Goal: Navigation & Orientation: Find specific page/section

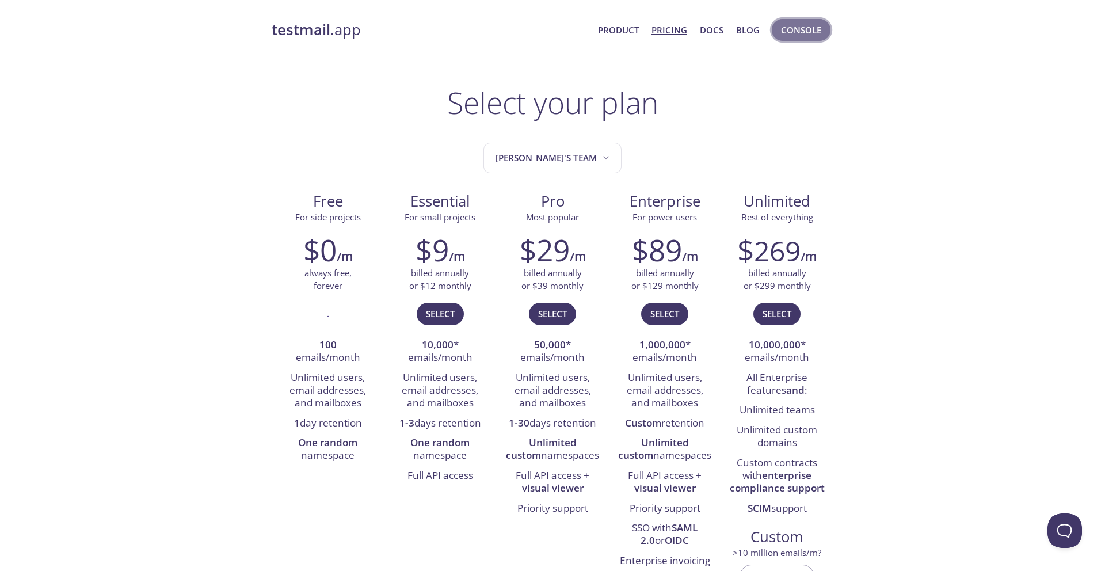
click at [813, 32] on span "Console" at bounding box center [801, 29] width 40 height 15
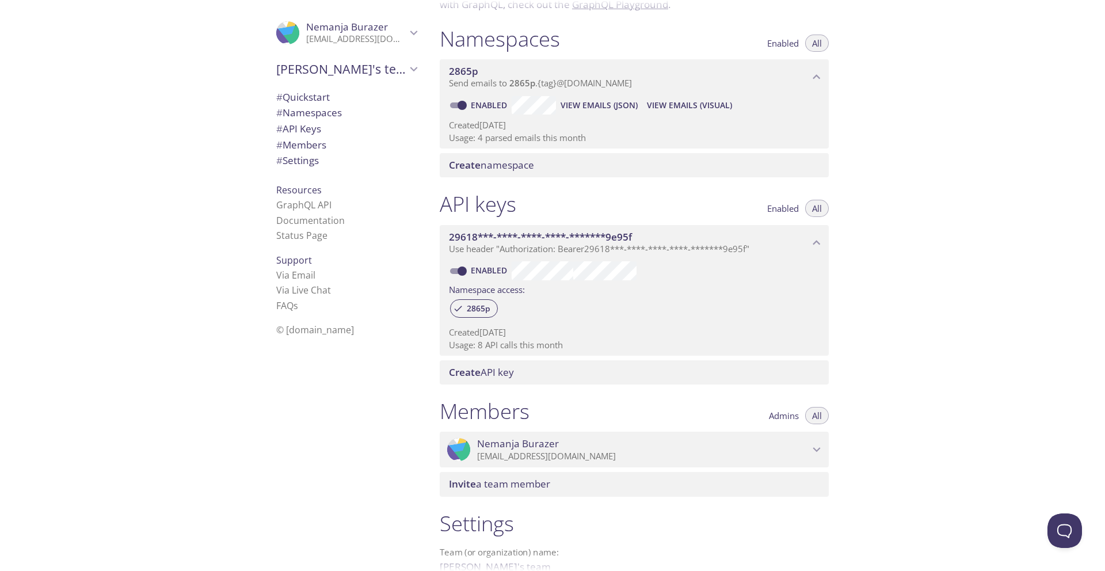
scroll to position [248, 0]
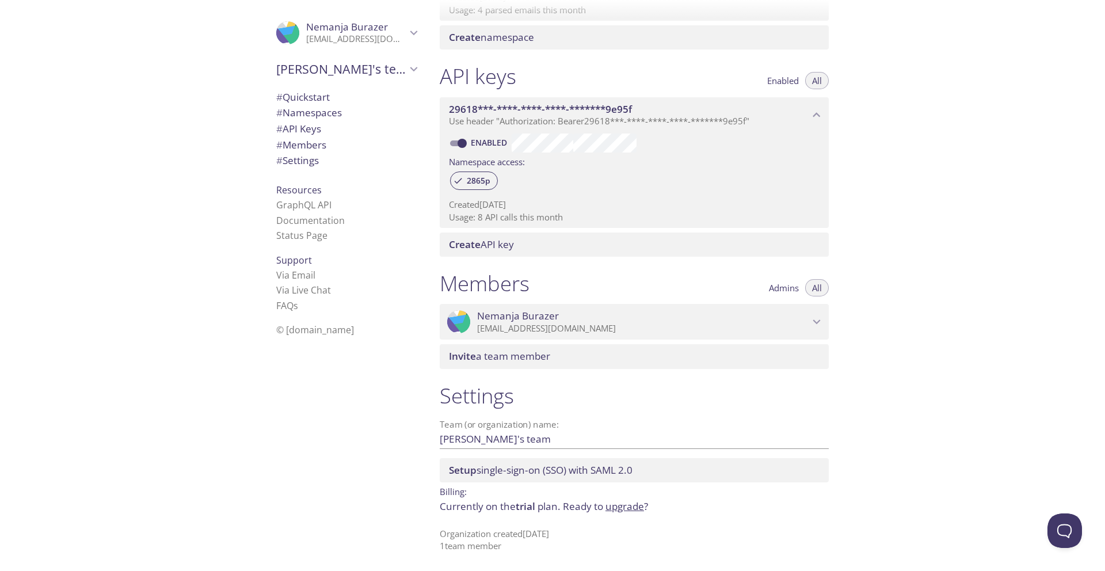
click at [635, 505] on link "upgrade" at bounding box center [625, 506] width 39 height 13
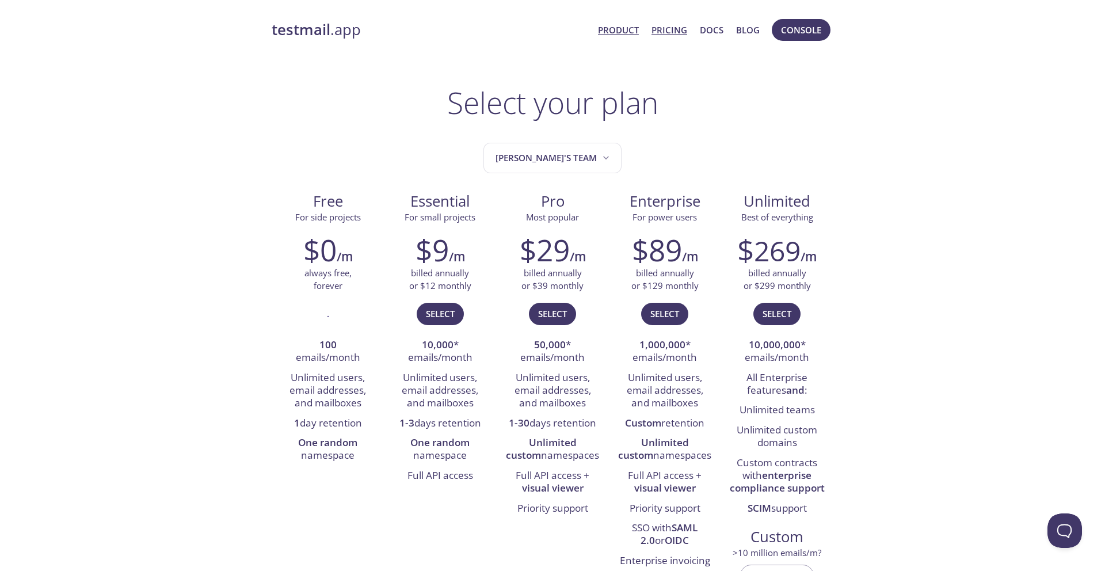
click at [630, 29] on link "Product" at bounding box center [618, 29] width 41 height 15
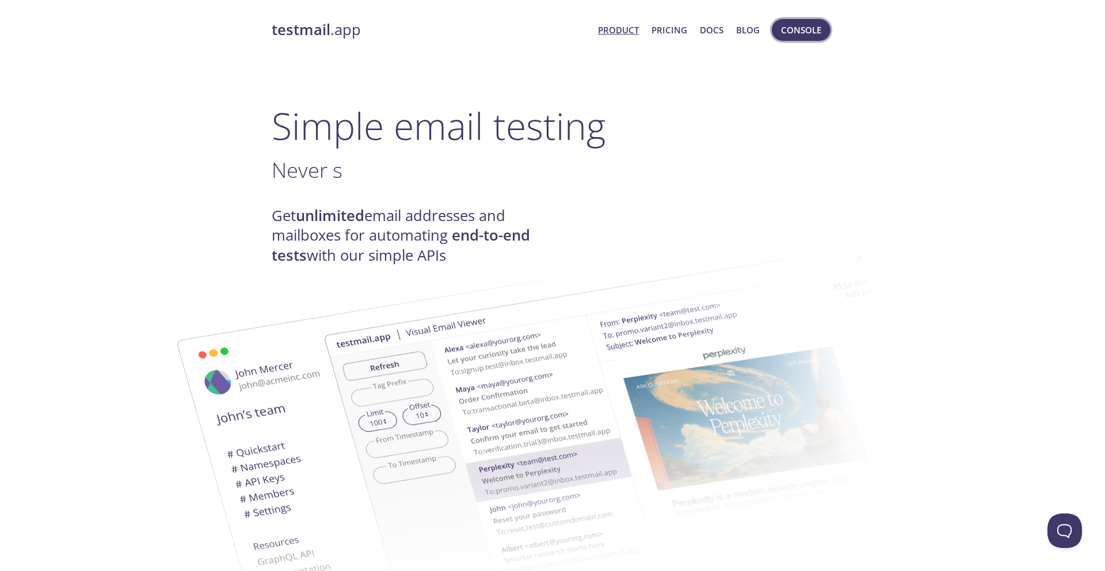
click at [808, 25] on span "Console" at bounding box center [801, 29] width 40 height 15
